Goal: Information Seeking & Learning: Learn about a topic

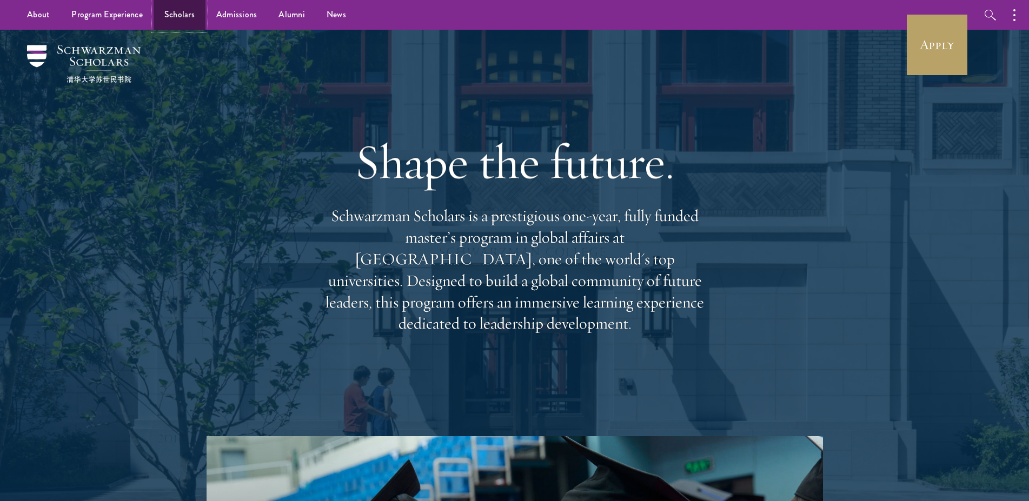
click at [172, 16] on link "Scholars" at bounding box center [180, 15] width 52 height 30
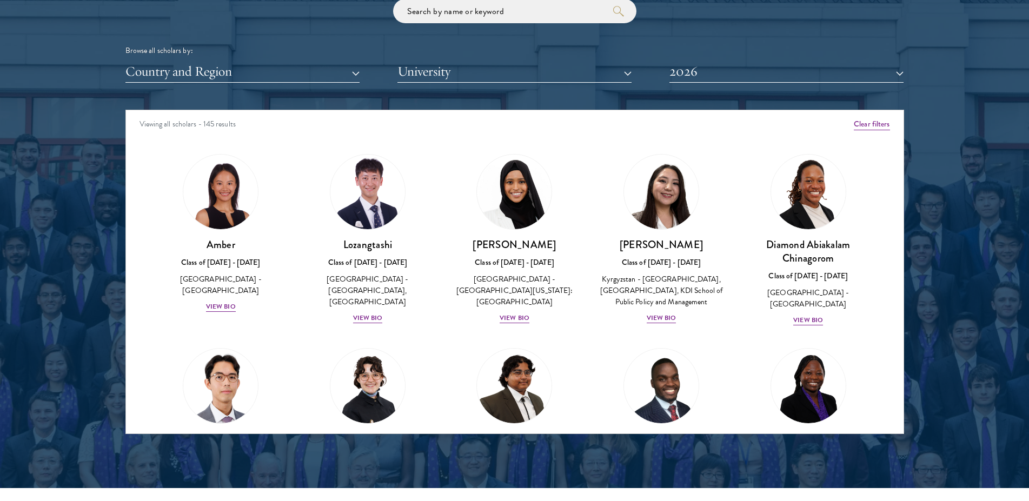
scroll to position [1327, 0]
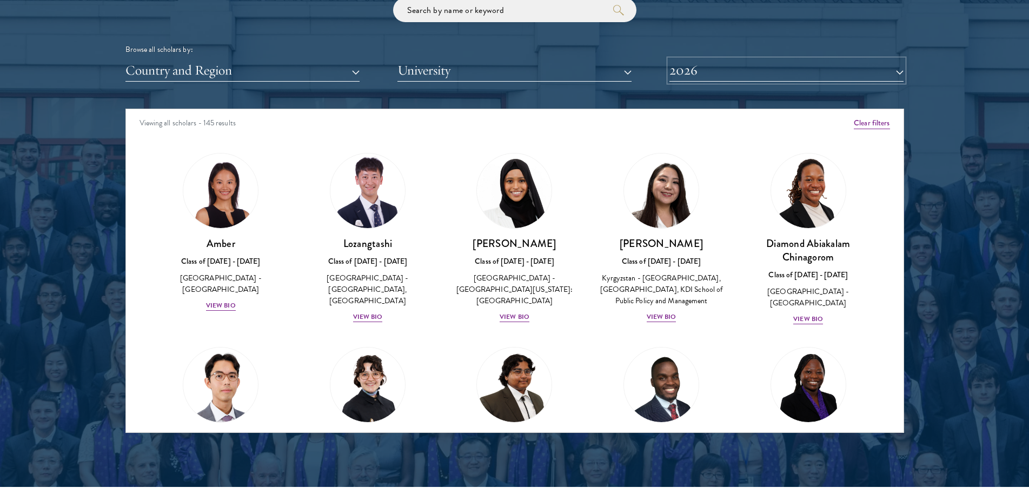
click at [728, 77] on button "2026" at bounding box center [786, 70] width 234 height 22
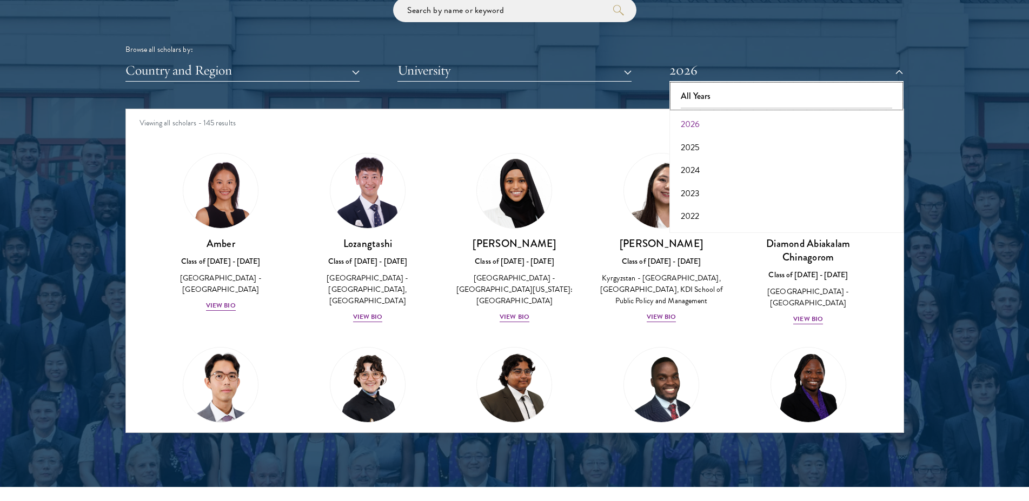
click at [686, 99] on button "All Years" at bounding box center [787, 96] width 228 height 23
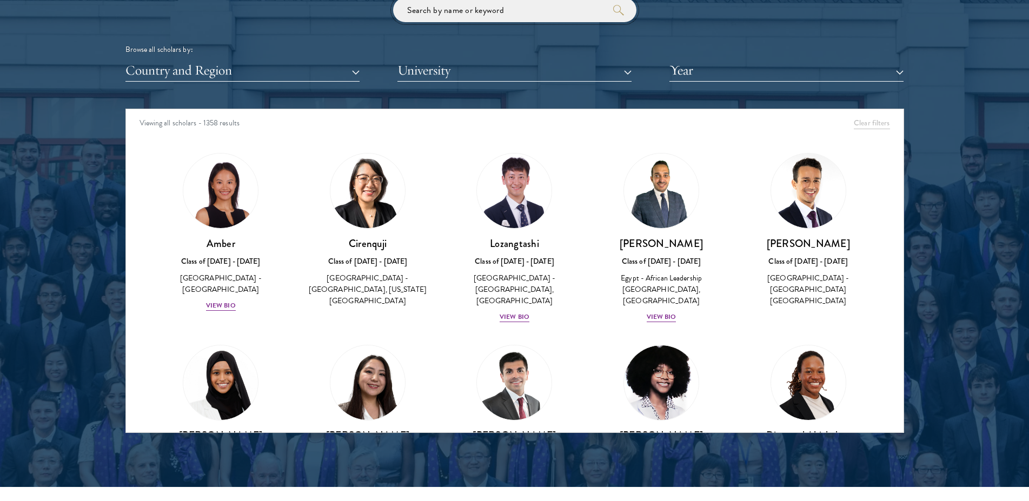
click at [530, 17] on input "search" at bounding box center [514, 10] width 243 height 24
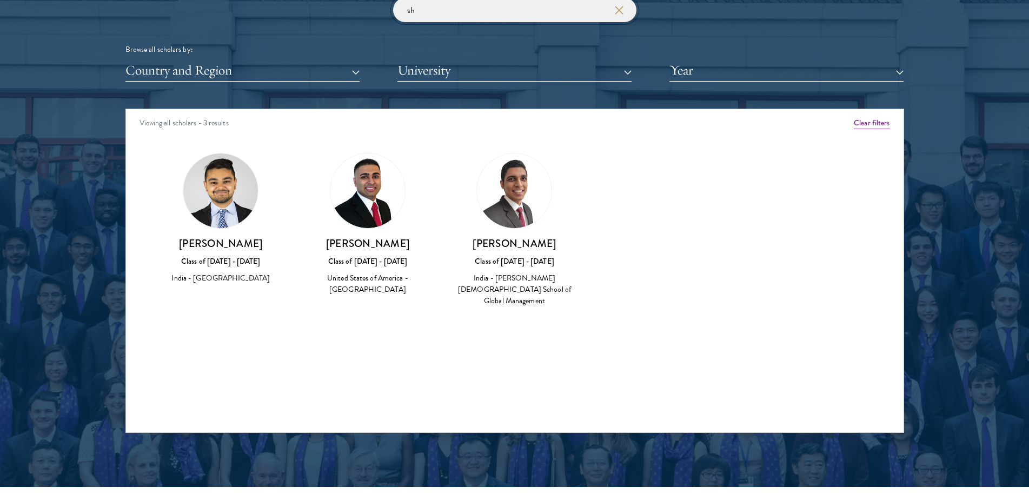
type input "s"
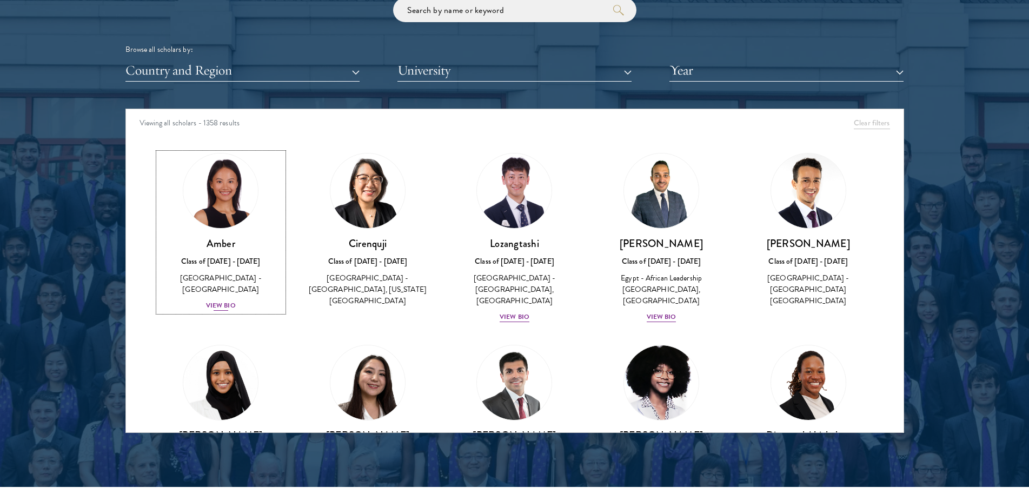
click at [227, 301] on div "View Bio" at bounding box center [221, 306] width 30 height 10
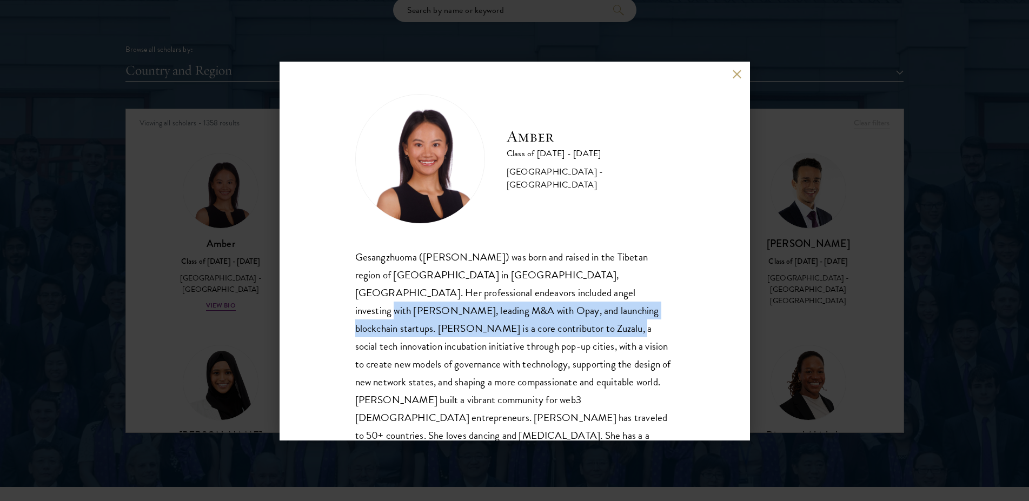
drag, startPoint x: 561, startPoint y: 294, endPoint x: 453, endPoint y: 323, distance: 112.4
click at [453, 323] on div "Gesangzhuoma ([PERSON_NAME]) was born and raised in the Tibetan region of [GEOG…" at bounding box center [514, 364] width 319 height 232
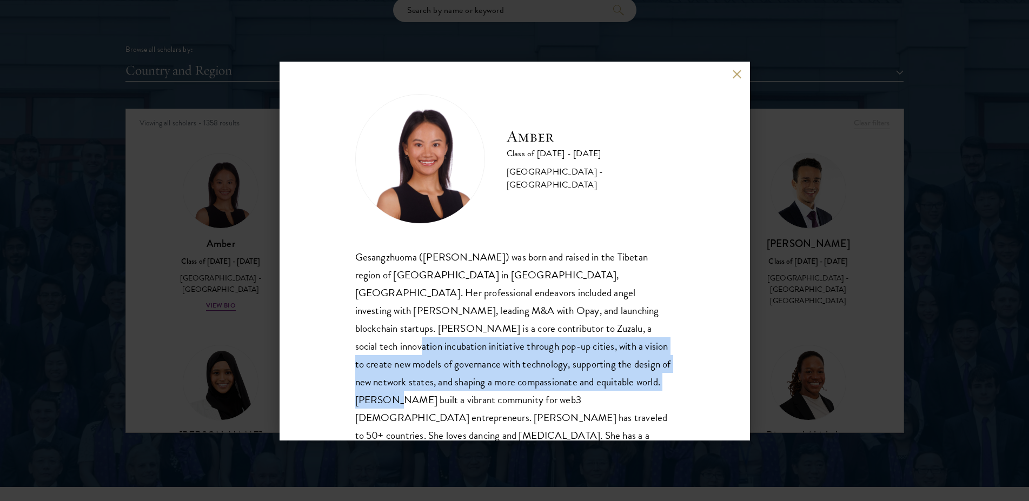
drag, startPoint x: 531, startPoint y: 329, endPoint x: 610, endPoint y: 385, distance: 97.0
click at [610, 385] on div "Gesangzhuoma ([PERSON_NAME]) was born and raised in the Tibetan region of [GEOG…" at bounding box center [514, 364] width 319 height 232
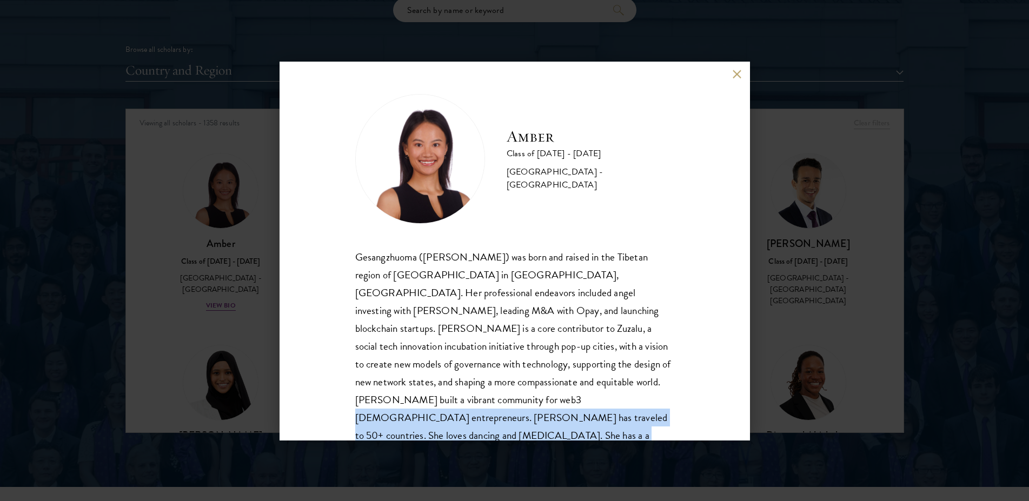
drag, startPoint x: 478, startPoint y: 401, endPoint x: 561, endPoint y: 432, distance: 88.7
click at [561, 432] on div "Gesangzhuoma ([PERSON_NAME]) was born and raised in the Tibetan region of [GEOG…" at bounding box center [514, 364] width 319 height 232
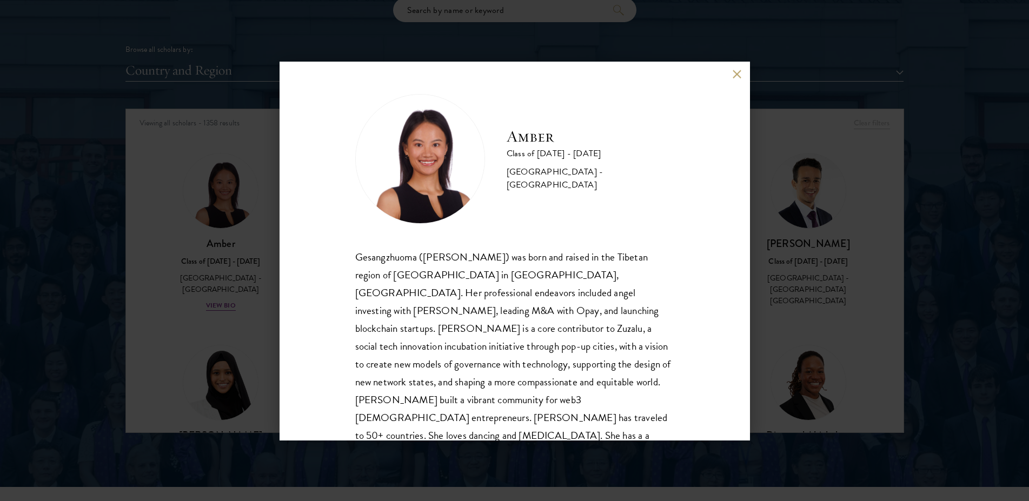
click at [561, 432] on div "Gesangzhuoma ([PERSON_NAME]) was born and raised in the Tibetan region of [GEOG…" at bounding box center [514, 364] width 319 height 232
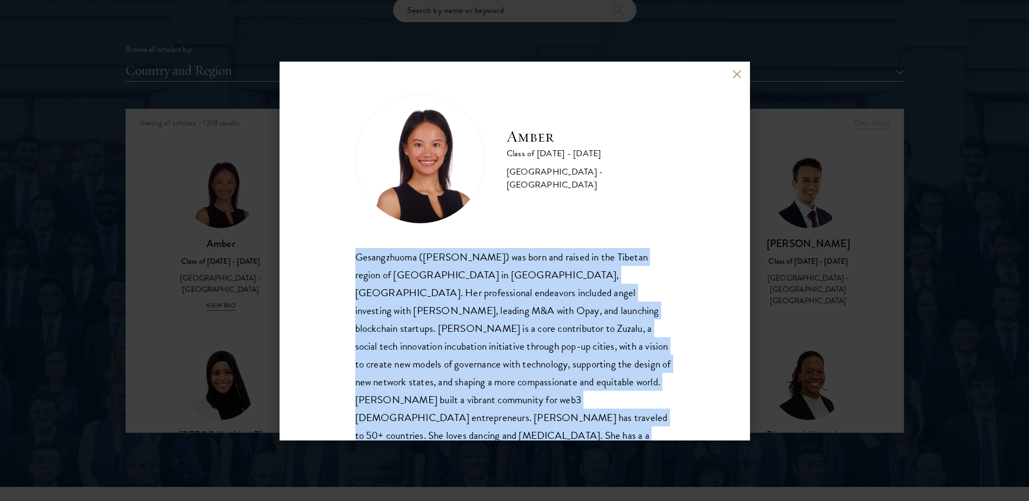
drag, startPoint x: 556, startPoint y: 430, endPoint x: 352, endPoint y: 249, distance: 271.9
click at [352, 249] on div "Amber Class of [DATE] - [DATE] [GEOGRAPHIC_DATA] - [GEOGRAPHIC_DATA] Gesangzhuo…" at bounding box center [515, 251] width 470 height 378
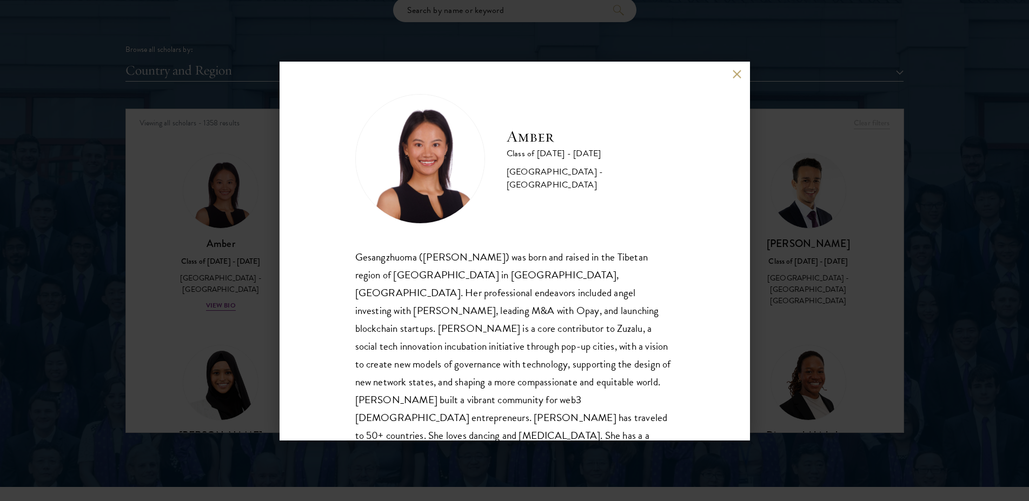
click at [352, 249] on div "Amber Class of [DATE] - [DATE] [GEOGRAPHIC_DATA] - [GEOGRAPHIC_DATA] Gesangzhuo…" at bounding box center [515, 251] width 470 height 378
click at [738, 77] on button at bounding box center [737, 74] width 9 height 9
